Goal: Navigation & Orientation: Find specific page/section

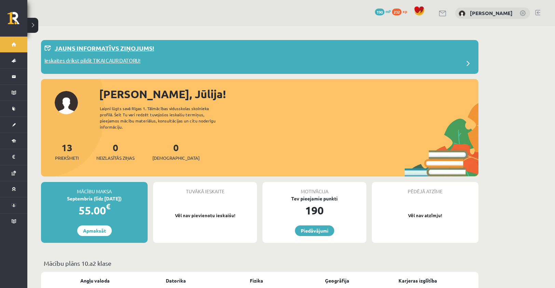
click at [356, 64] on div "Ieskaites drīkst pildīt TIKAI CAUR DATORU!" at bounding box center [259, 64] width 430 height 14
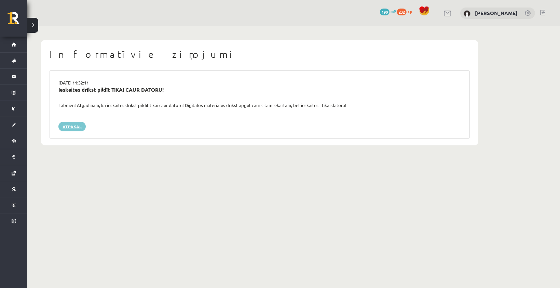
click at [77, 127] on link "Atpakaļ" at bounding box center [71, 127] width 27 height 10
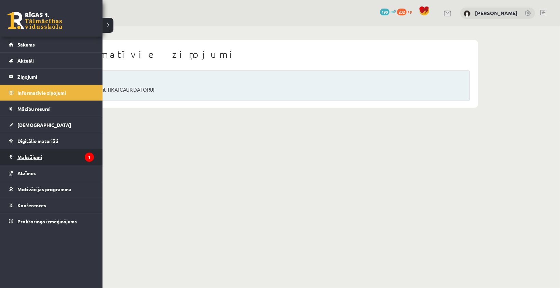
click at [57, 157] on legend "Maksājumi 1" at bounding box center [55, 157] width 77 height 16
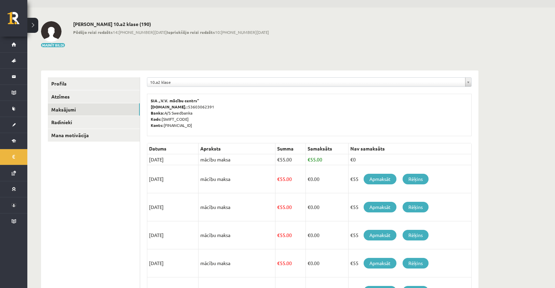
scroll to position [34, 0]
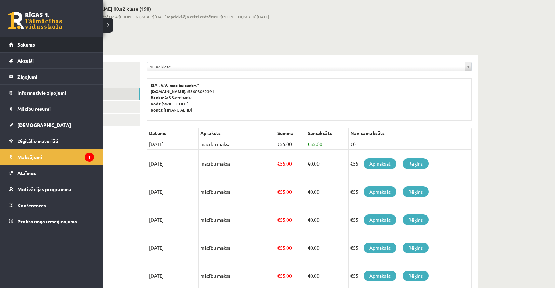
click at [30, 47] on link "Sākums" at bounding box center [51, 45] width 85 height 16
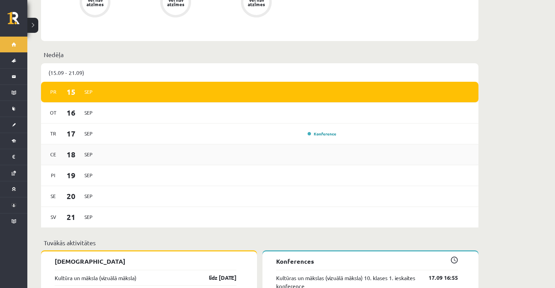
scroll to position [444, 0]
